Goal: Check status: Check status

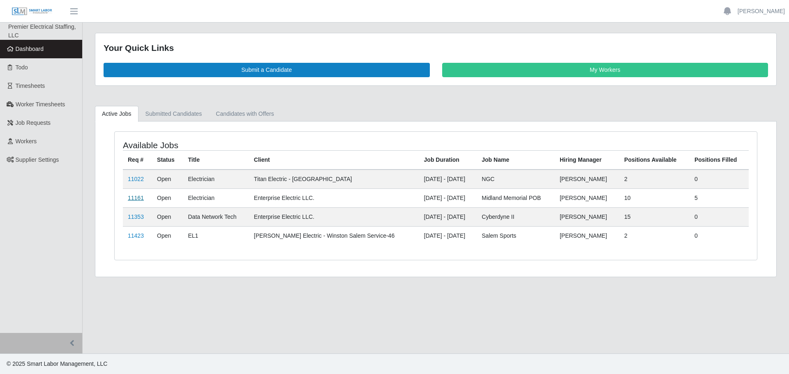
click at [138, 198] on link "11161" at bounding box center [136, 198] width 16 height 7
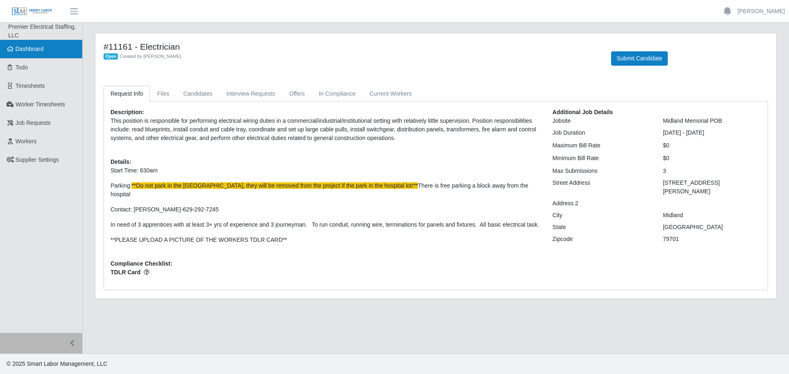
click at [32, 52] on span "Dashboard" at bounding box center [30, 49] width 28 height 7
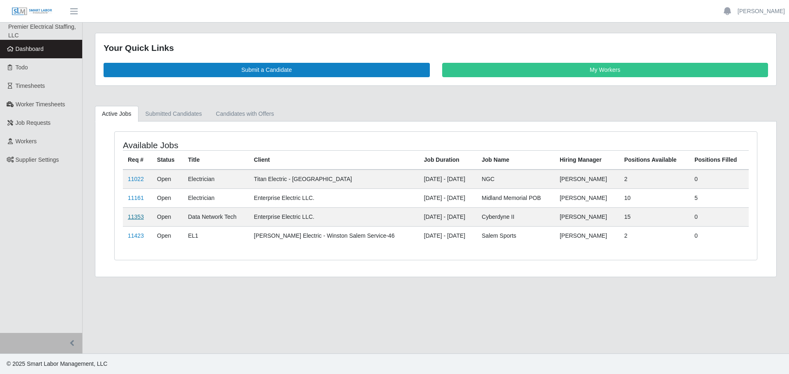
click at [139, 219] on link "11353" at bounding box center [136, 217] width 16 height 7
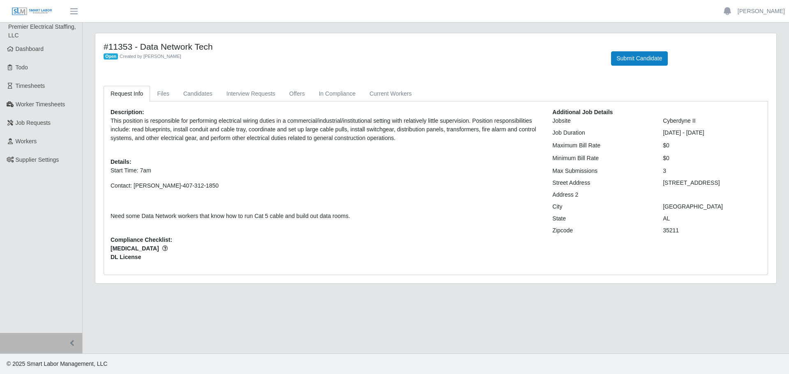
click at [432, 181] on p "Start Time: 7am Contact: John Chambers-407-312-1850 Need some Data Network work…" at bounding box center [326, 193] width 430 height 54
